Goal: Task Accomplishment & Management: Use online tool/utility

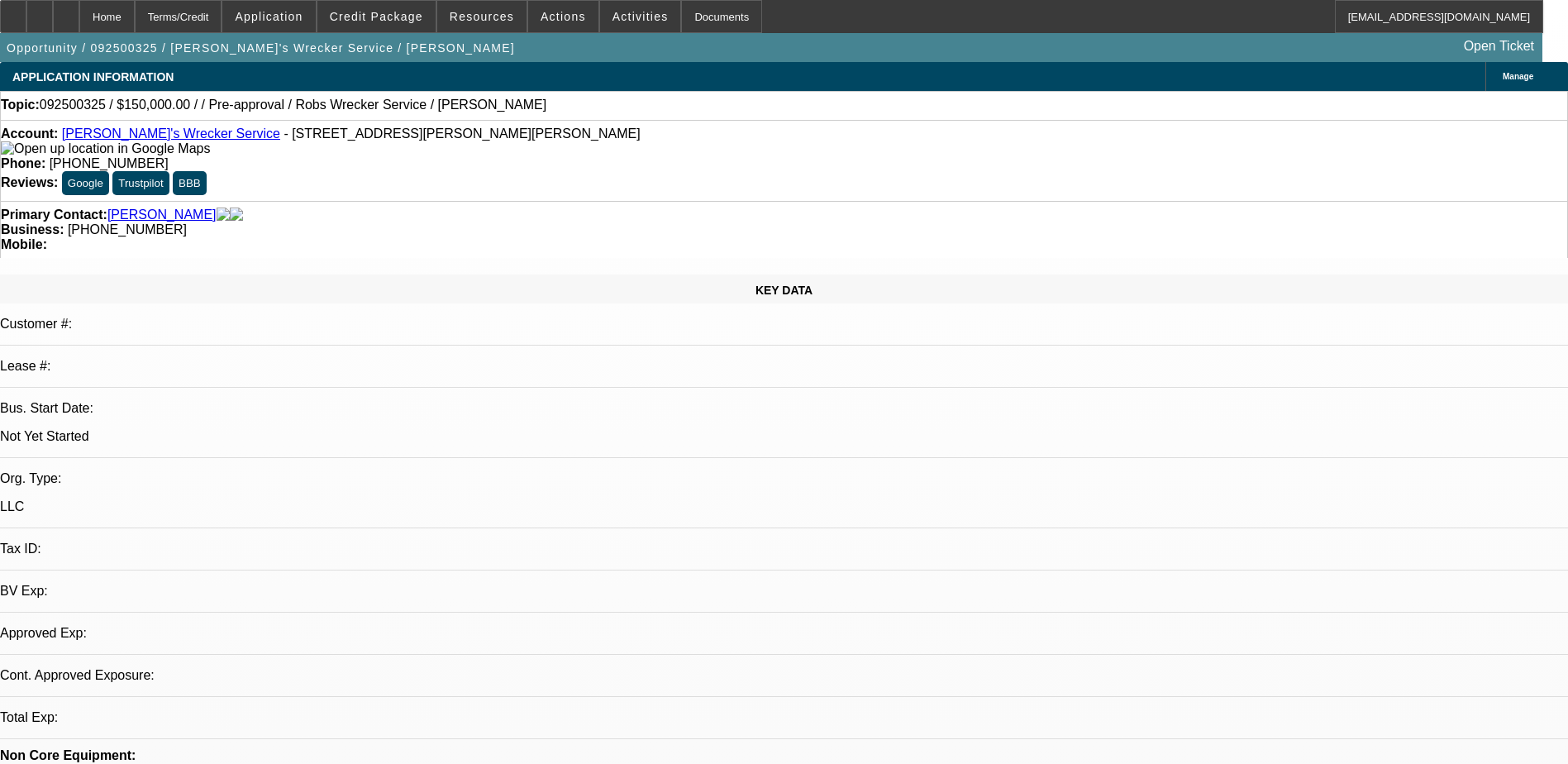
select select "0"
select select "2"
select select "0.1"
select select "4"
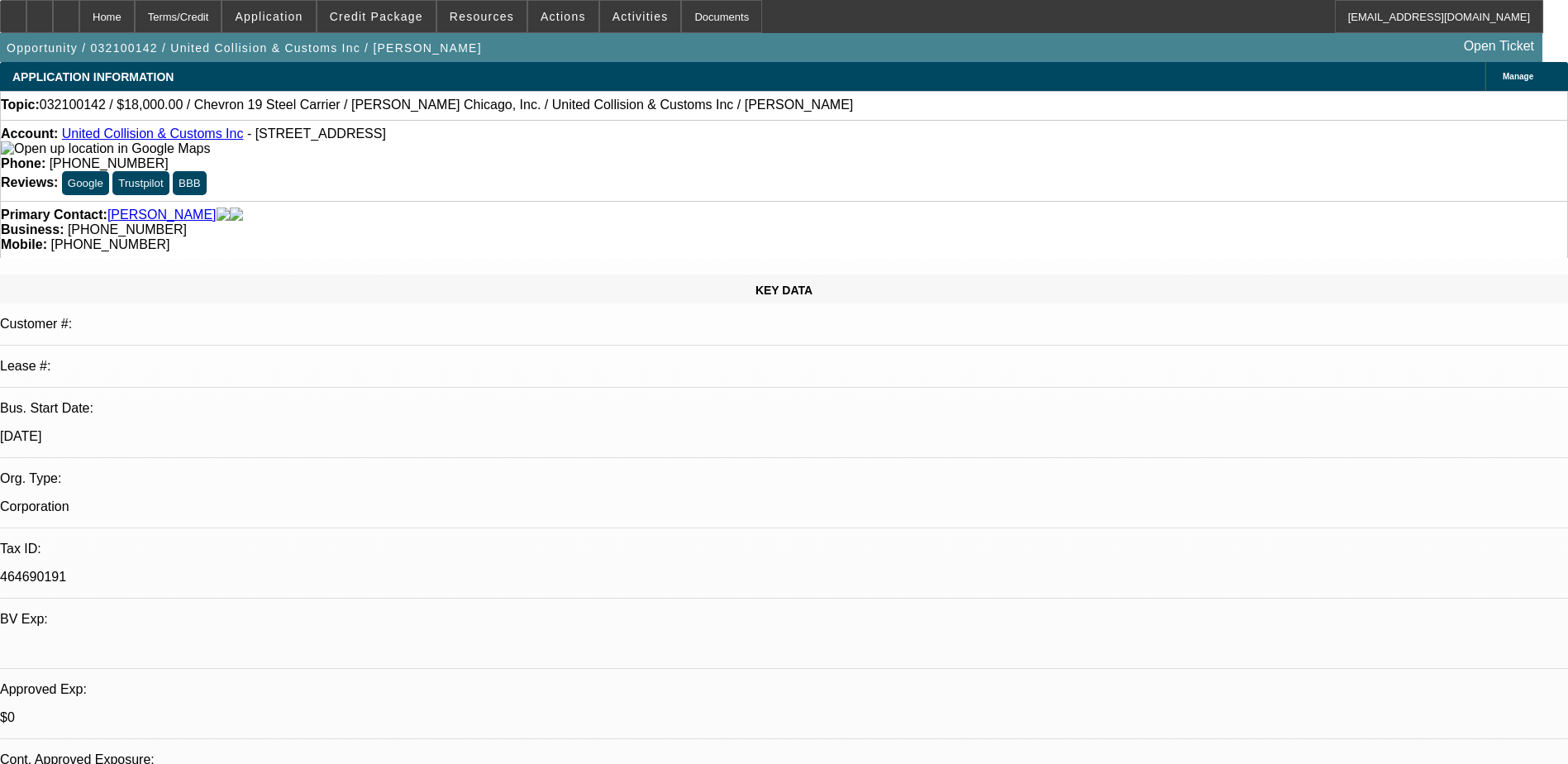
select select "0"
select select "2"
select select "0"
select select "2"
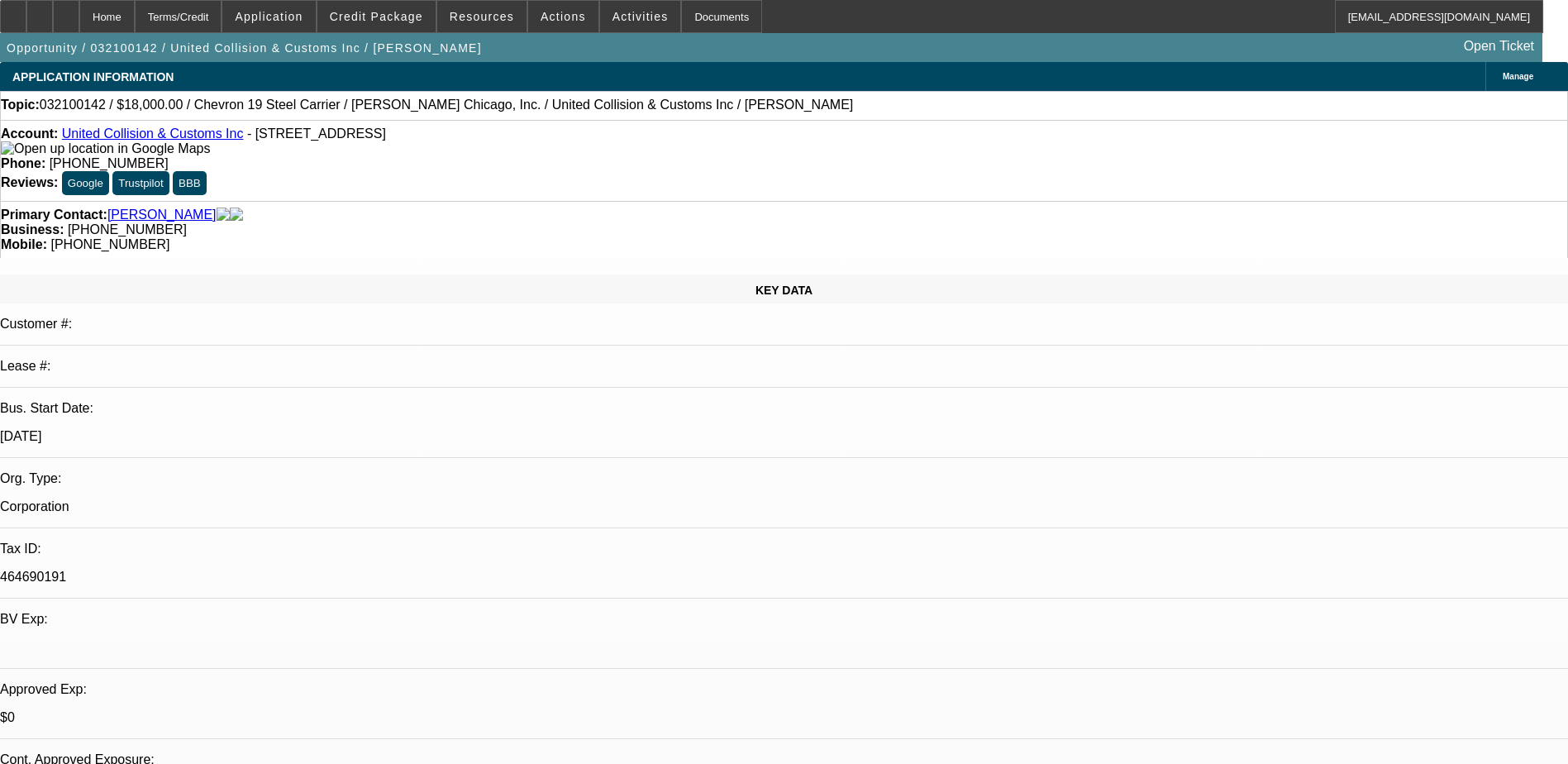
select select "0"
select select "2"
select select "0"
select select "1"
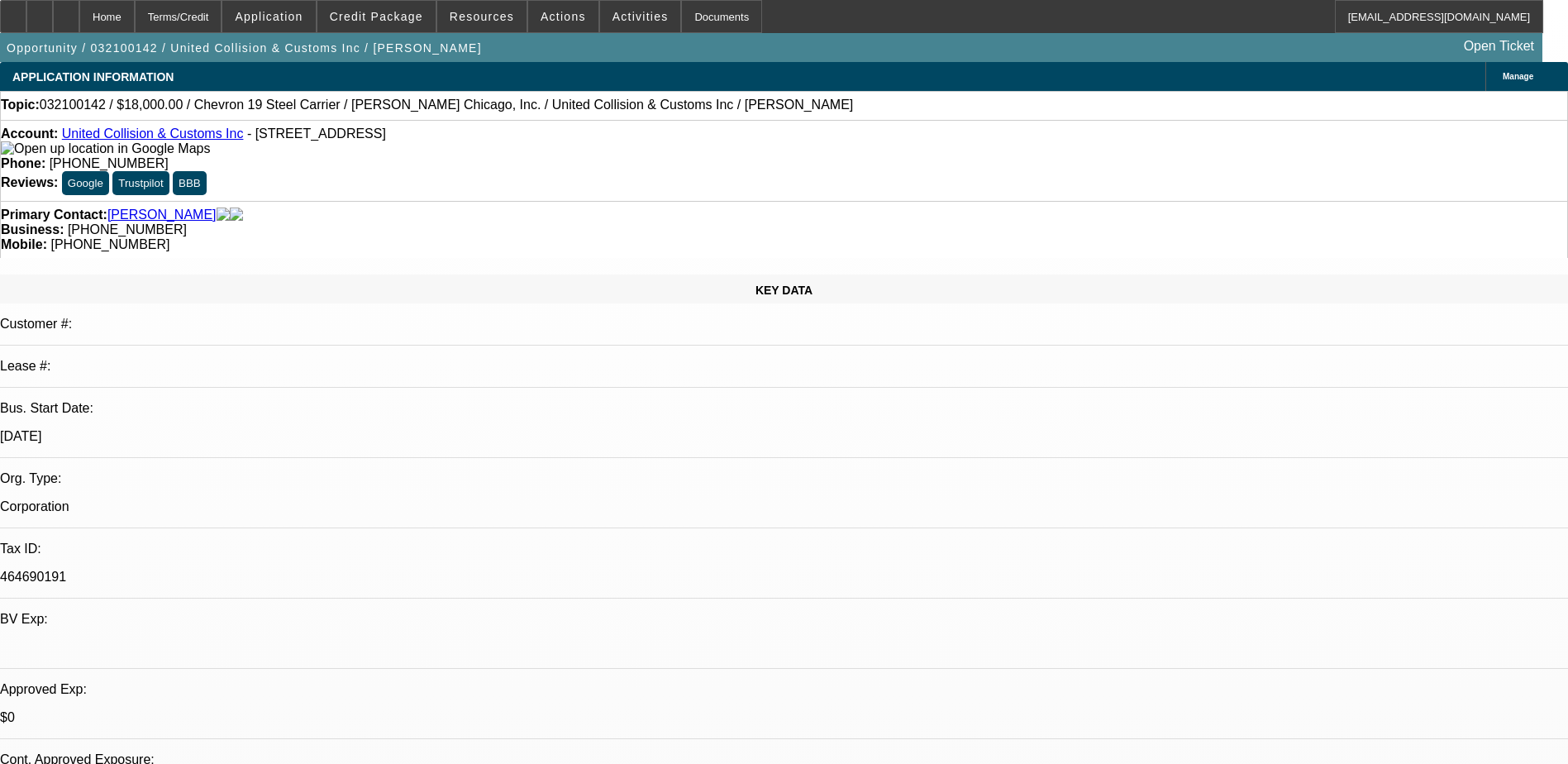
select select "2"
select select "6"
select select "1"
select select "2"
select select "6"
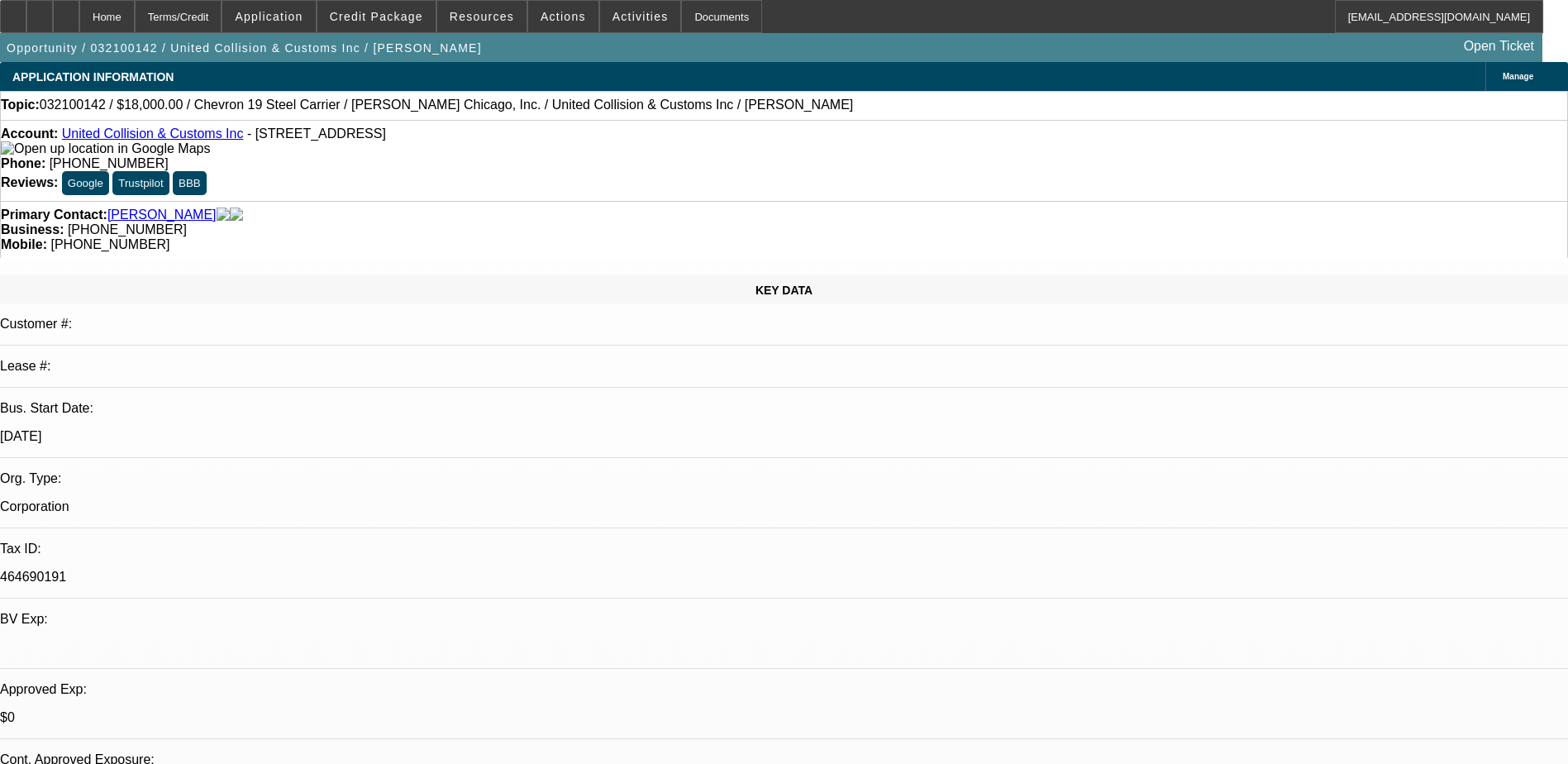
select select "1"
select select "2"
select select "6"
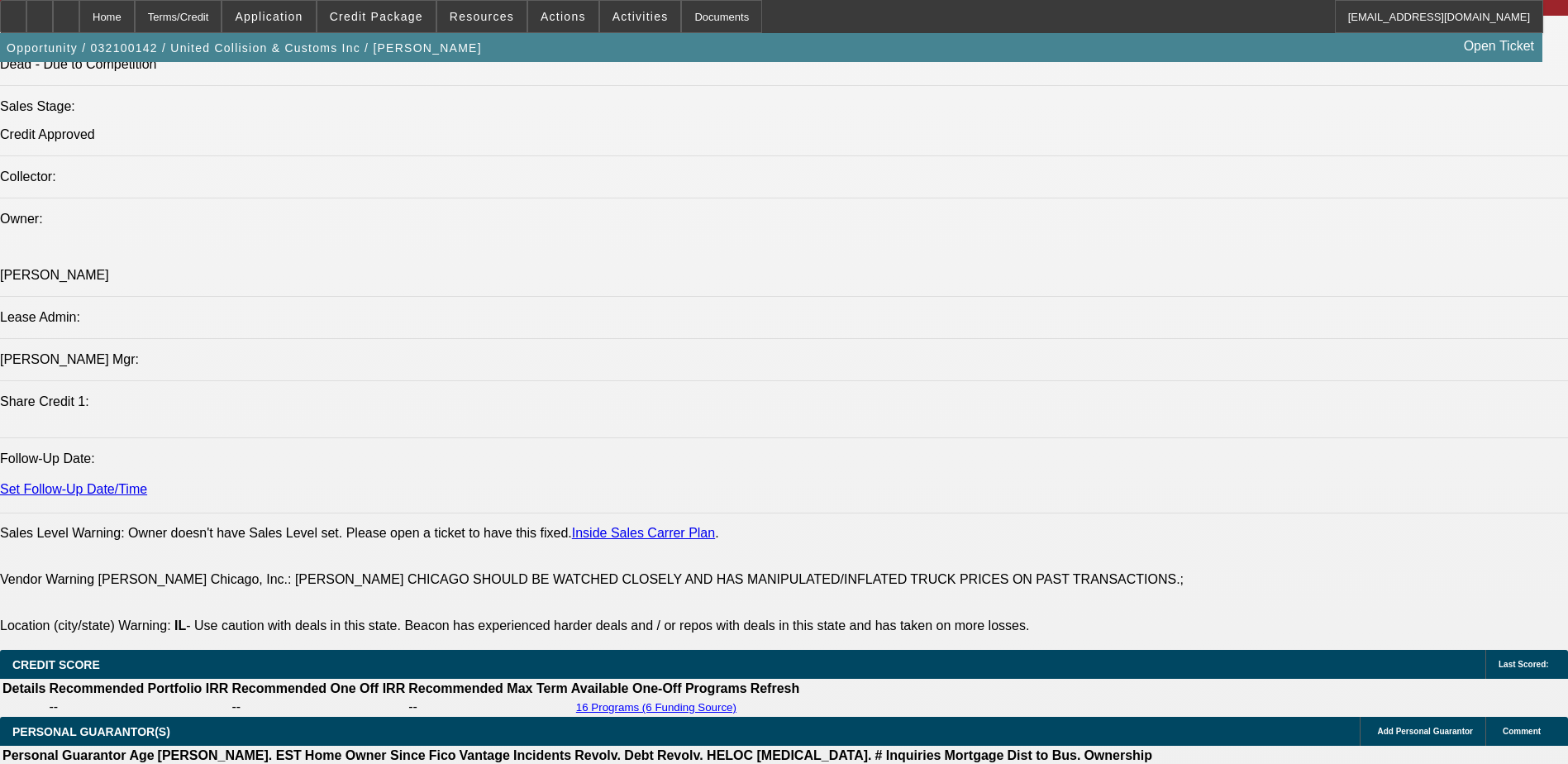
scroll to position [1902, 0]
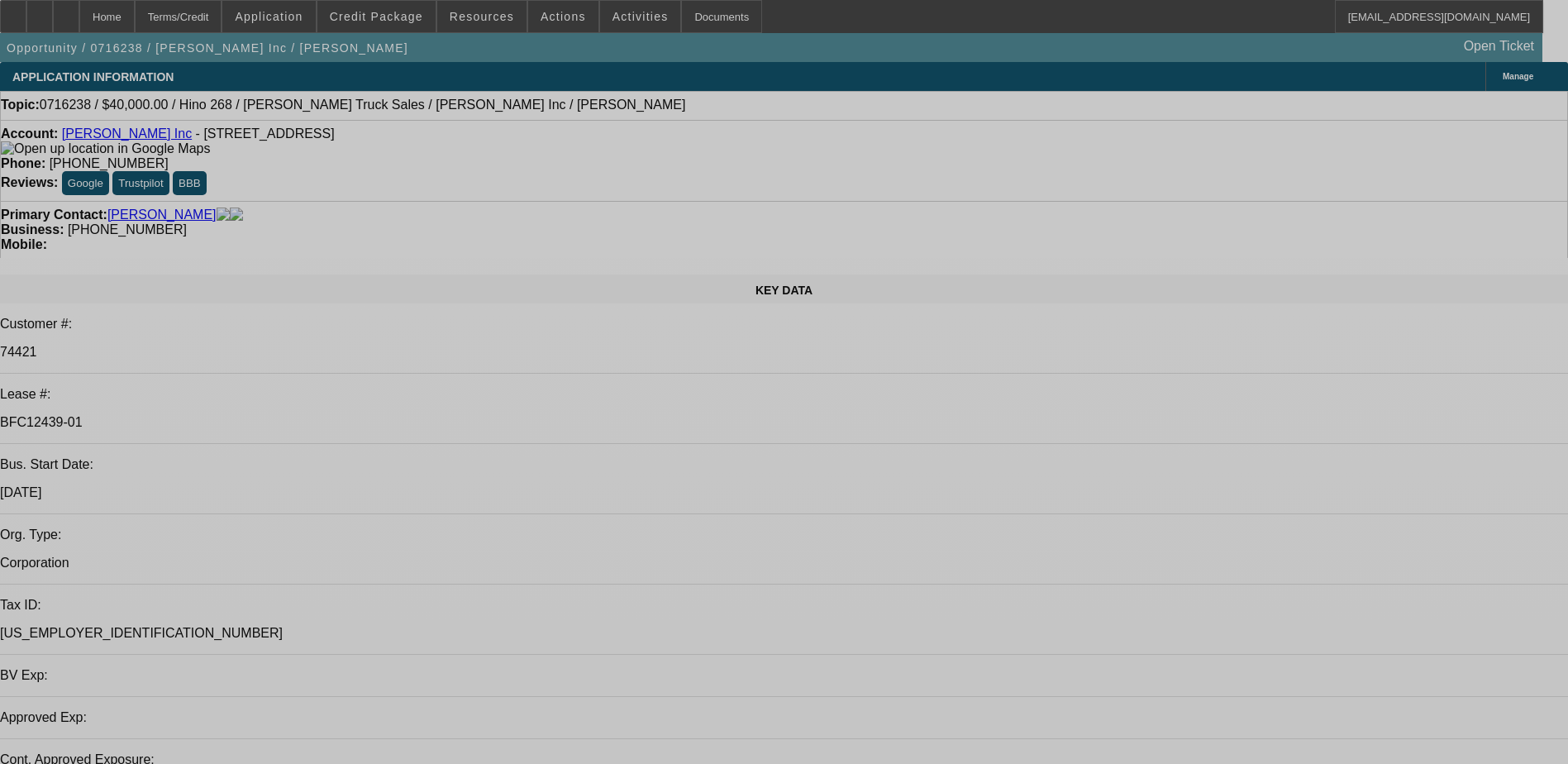
select select "0"
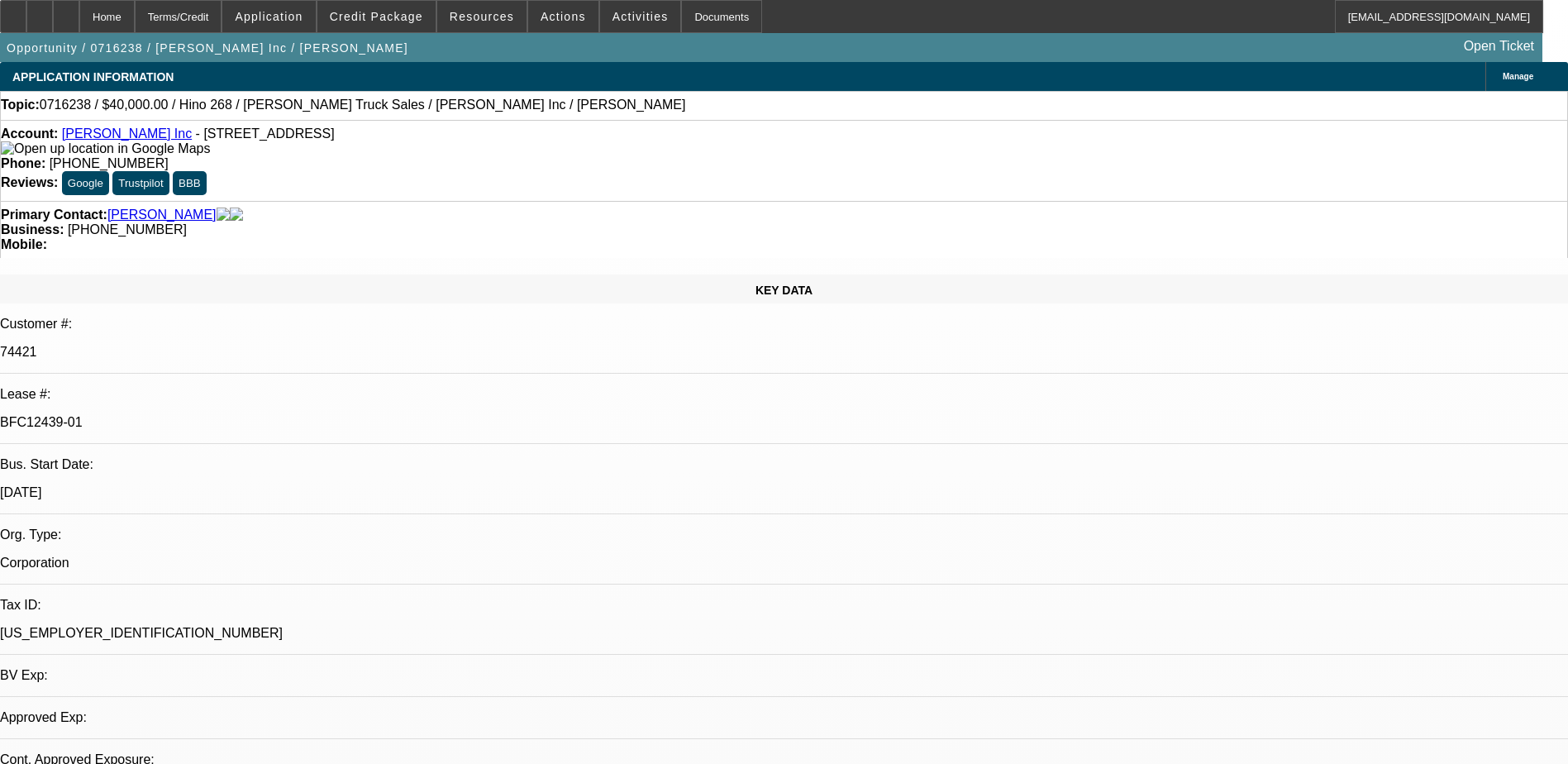
select select "2"
select select "0.1"
select select "4"
select select "0"
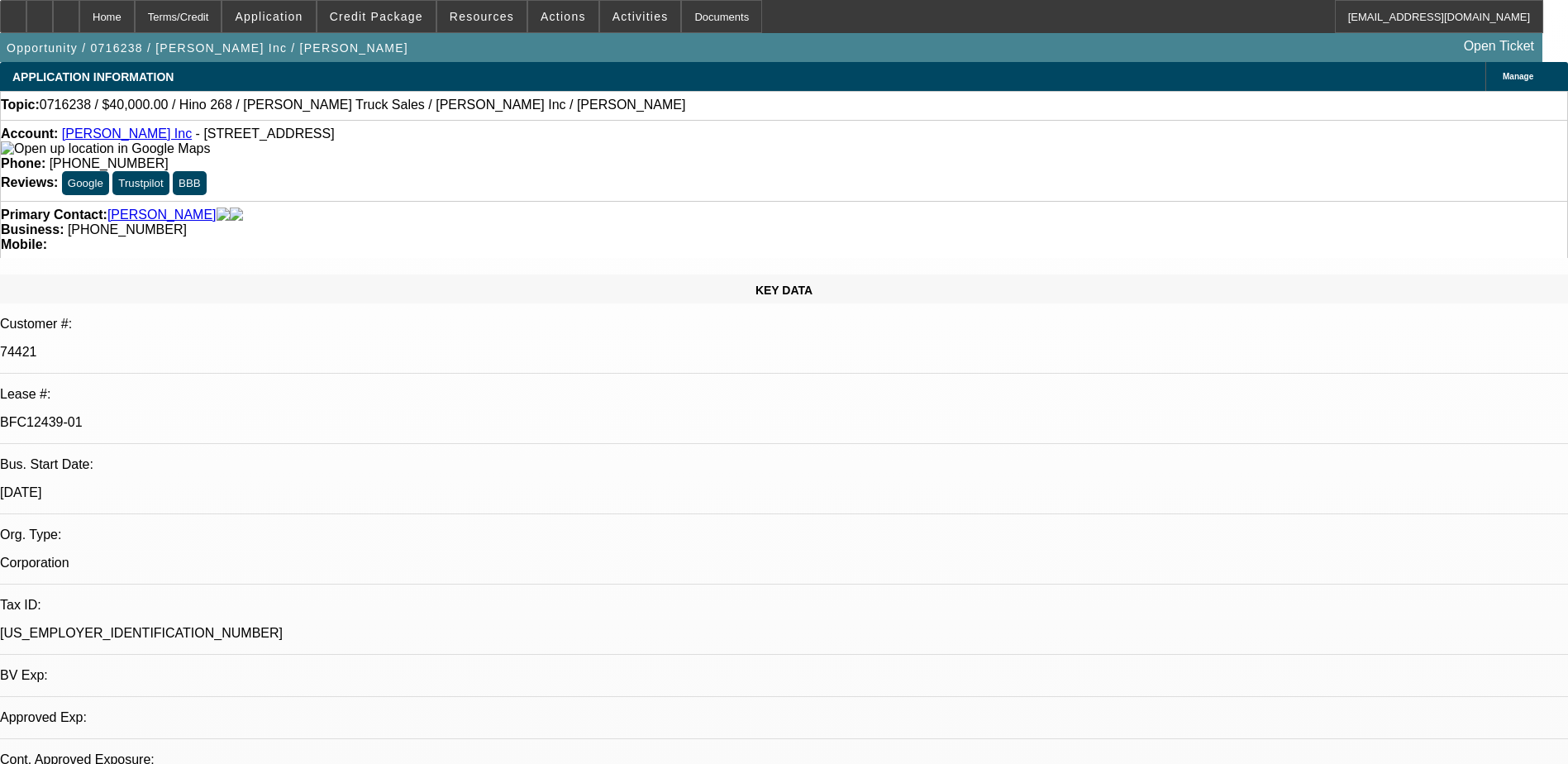
select select "2"
select select "0.1"
select select "4"
select select "0"
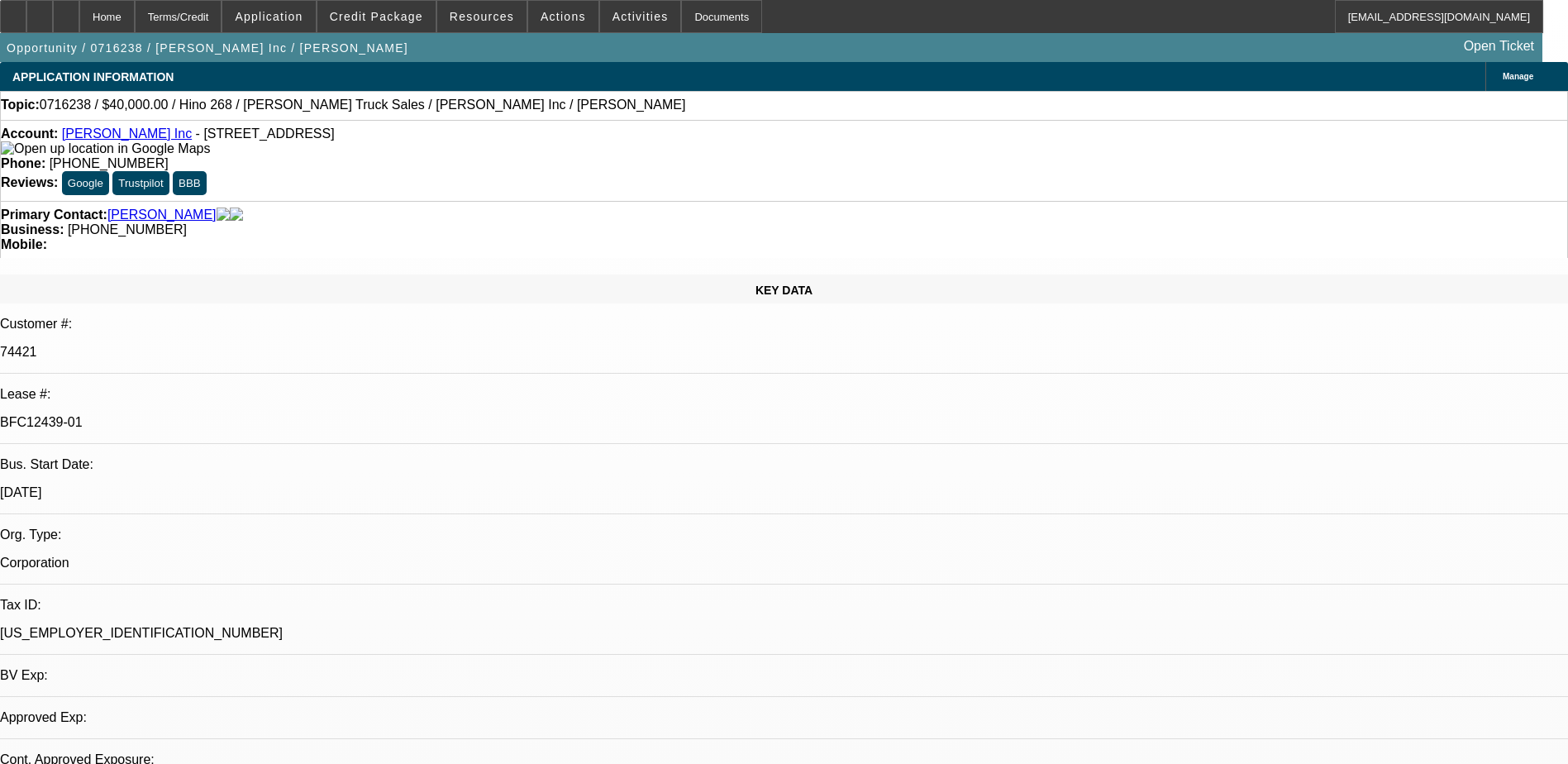
select select "2"
select select "0.1"
select select "4"
select select "0"
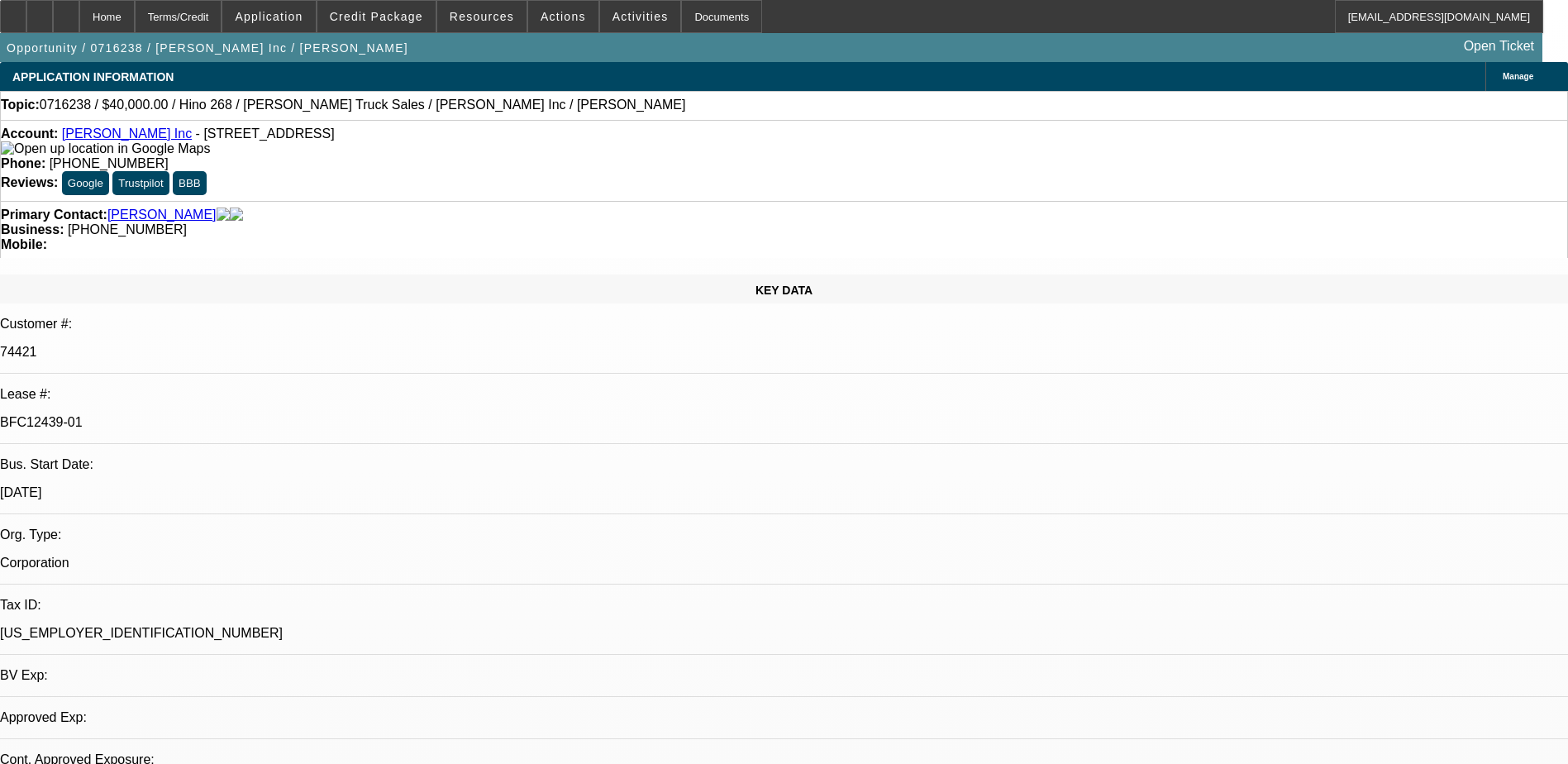
select select "2"
select select "0.1"
select select "4"
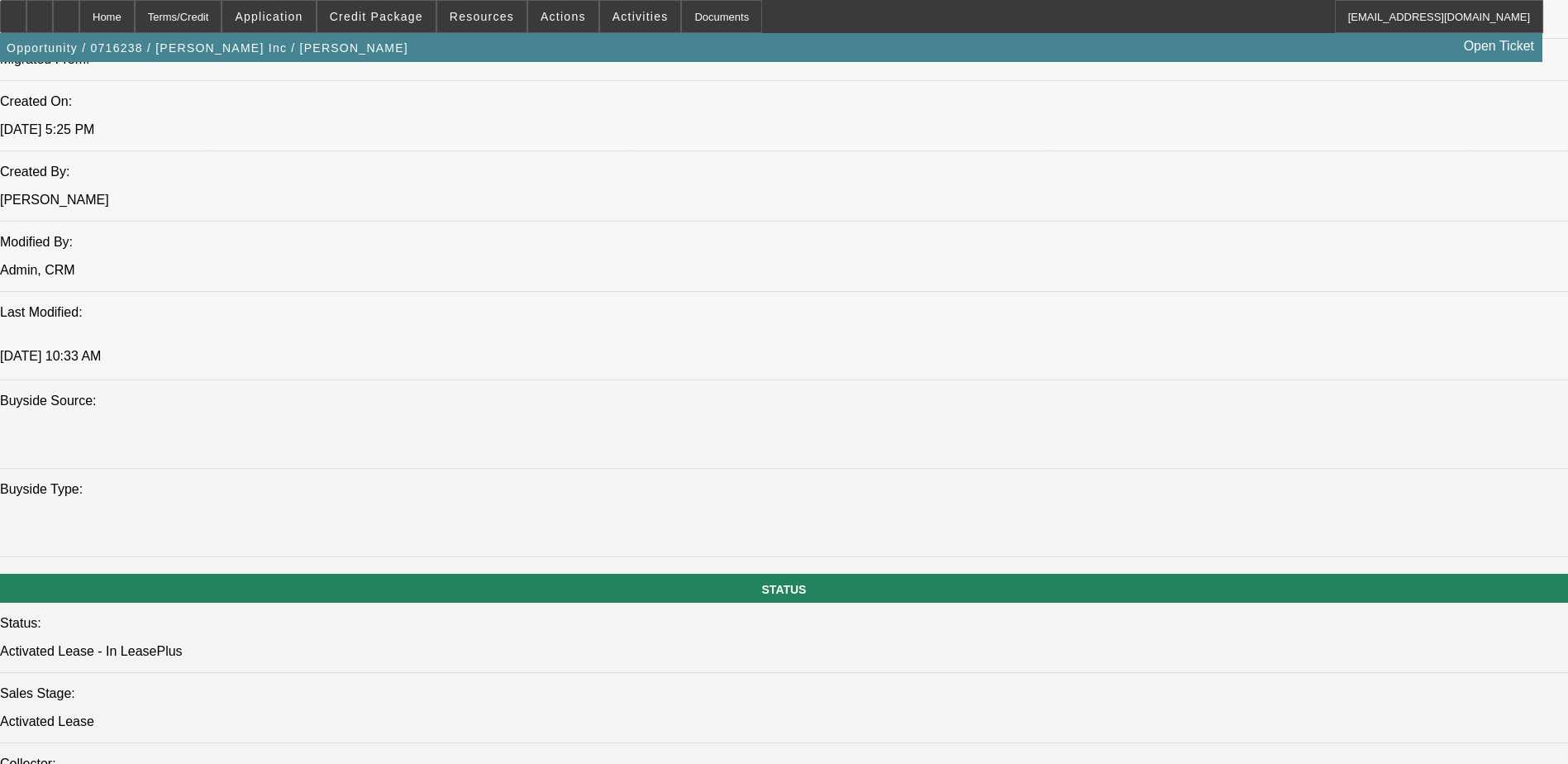
scroll to position [1488, 0]
